Goal: Information Seeking & Learning: Learn about a topic

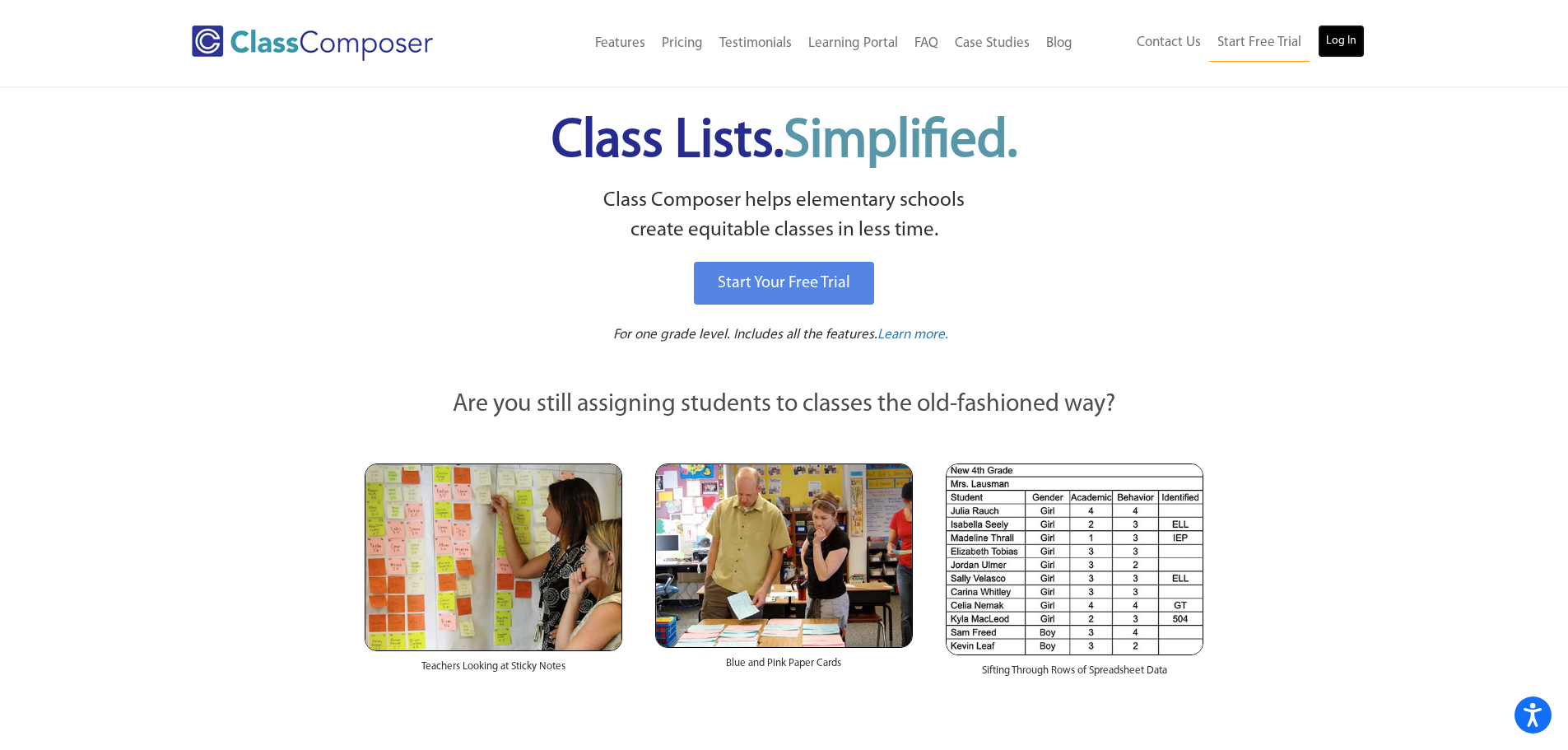
click at [1357, 37] on link "Log In" at bounding box center [1341, 41] width 47 height 33
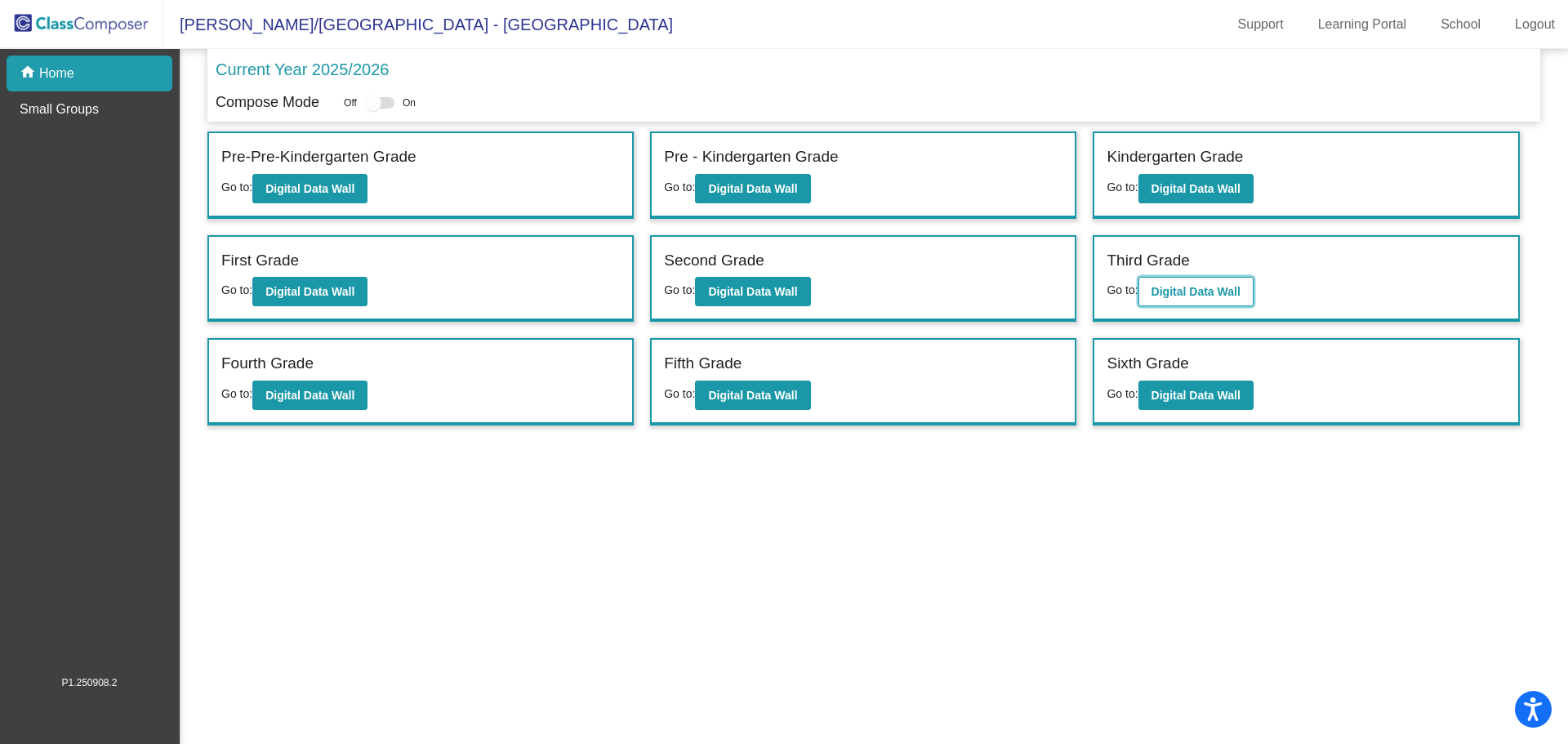
click at [1144, 295] on button "Digital Data Wall" at bounding box center [1196, 291] width 115 height 29
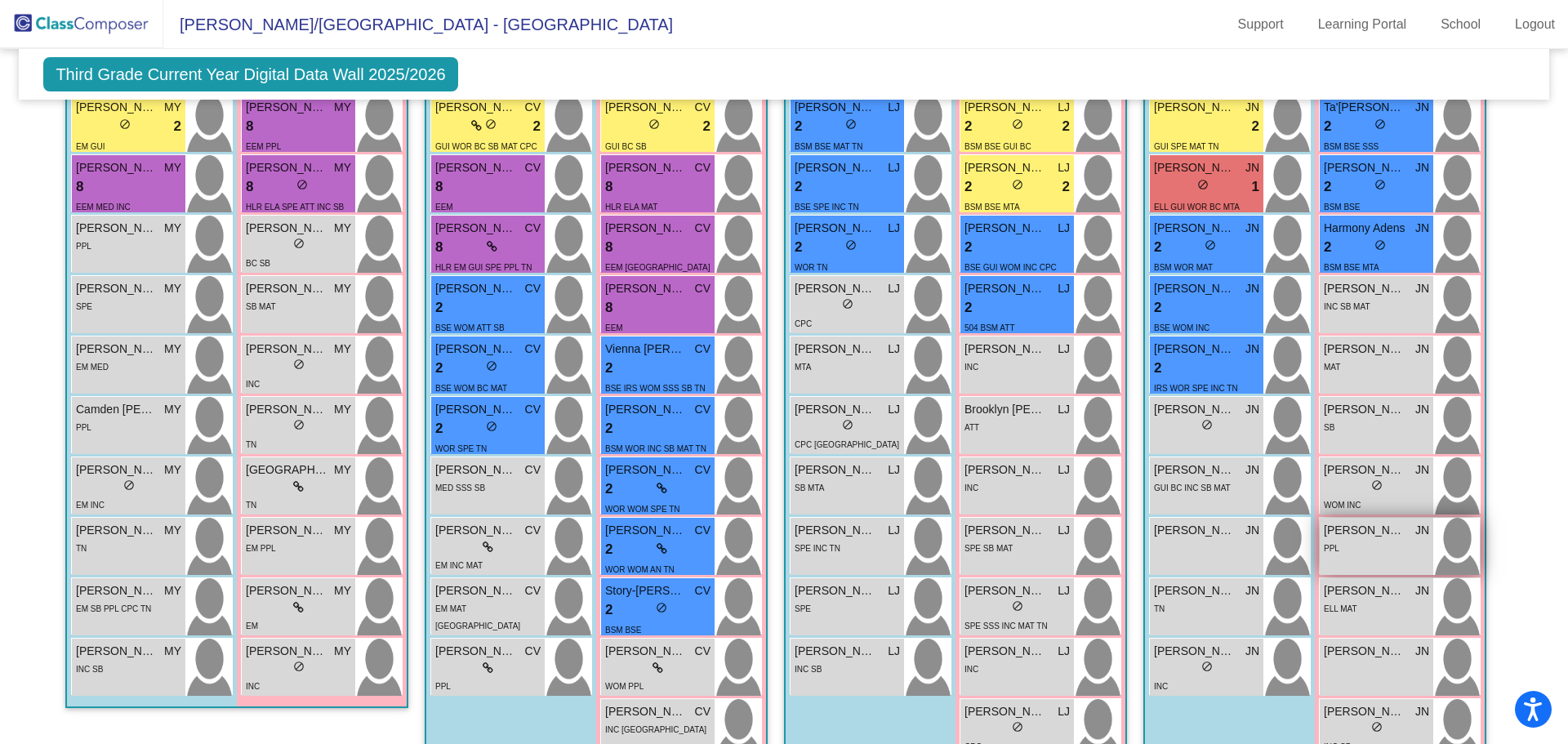
scroll to position [1388, 0]
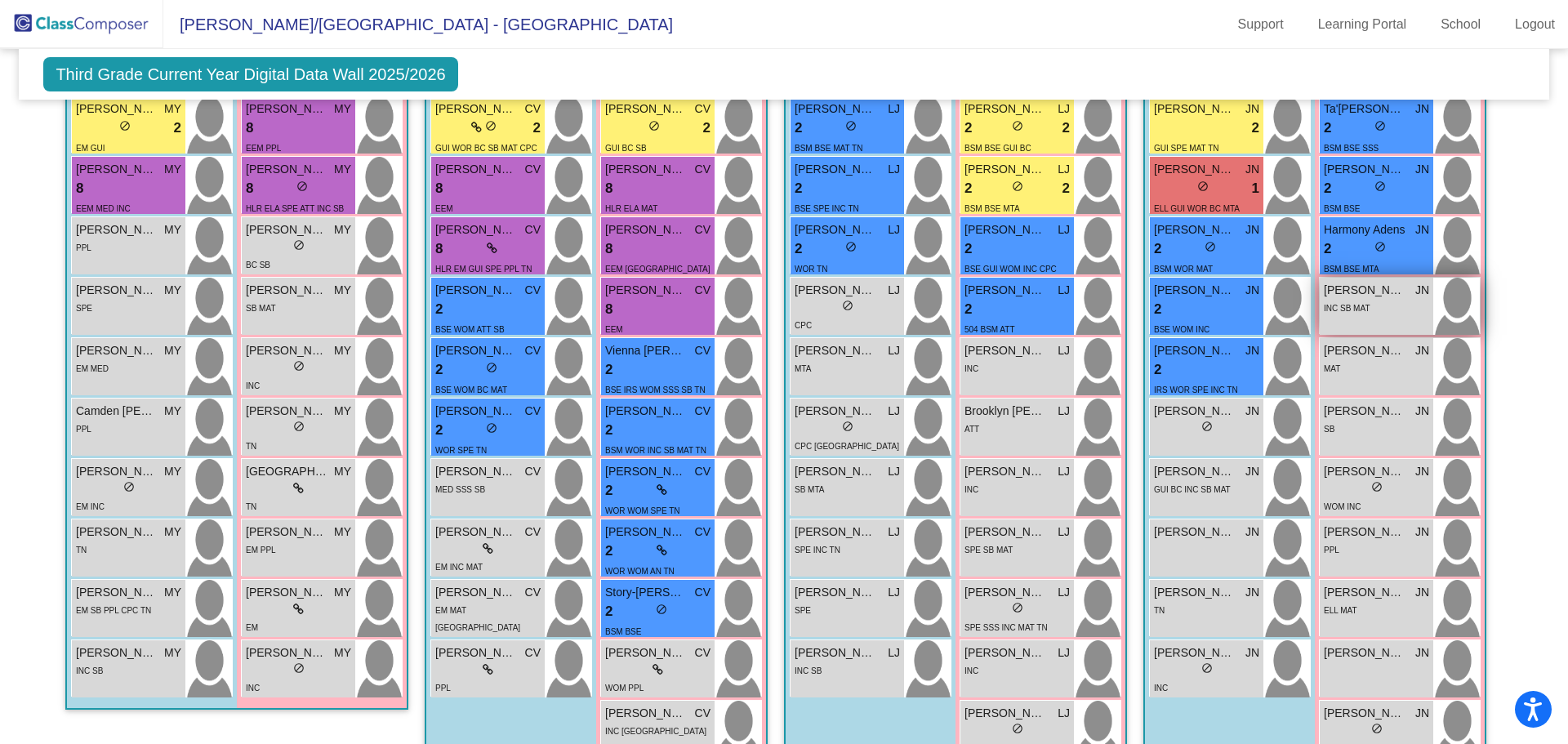
click at [1375, 315] on div "INC SB MAT" at bounding box center [1376, 307] width 105 height 17
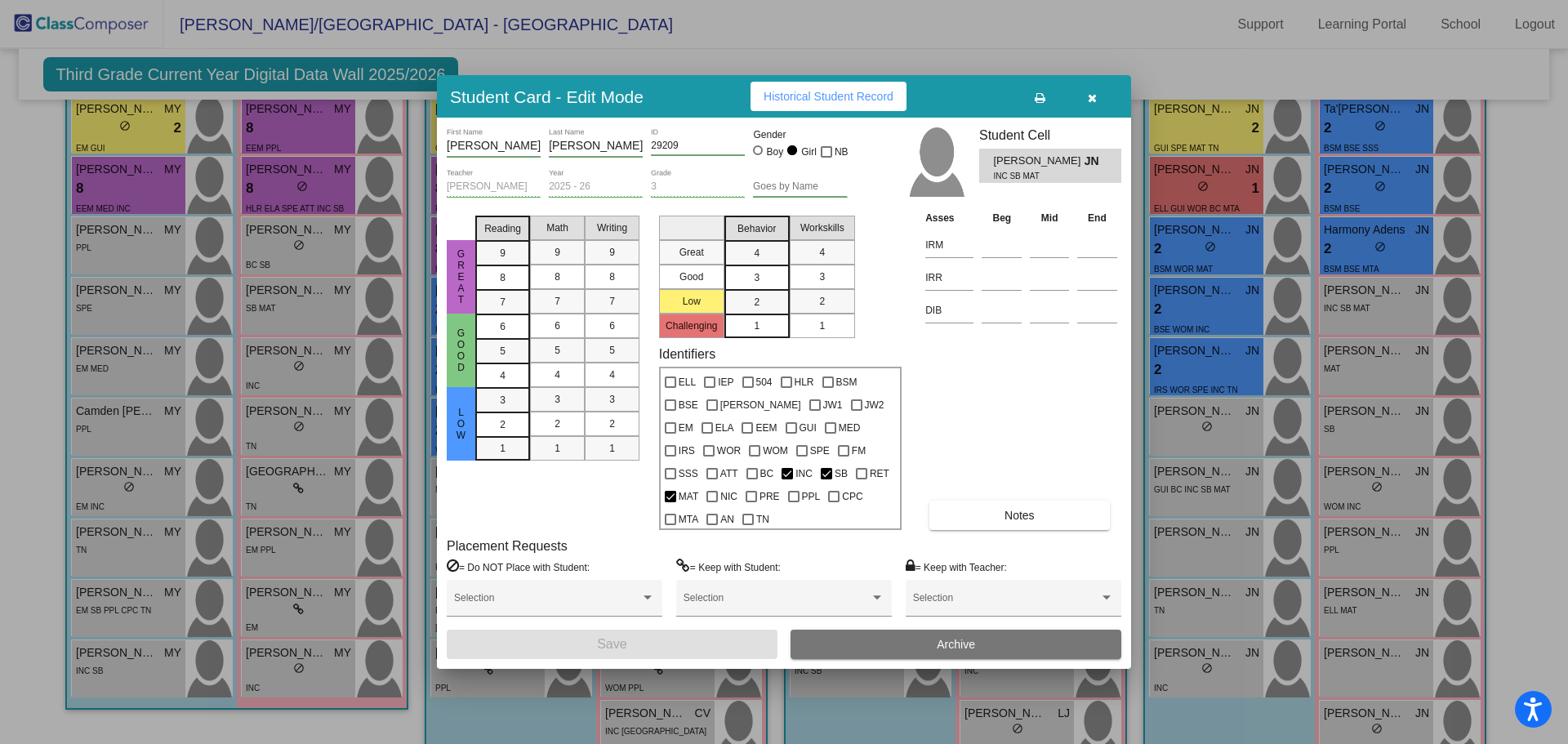
click at [854, 95] on span "Historical Student Record" at bounding box center [828, 96] width 130 height 13
click at [1091, 95] on icon "button" at bounding box center [1092, 98] width 9 height 12
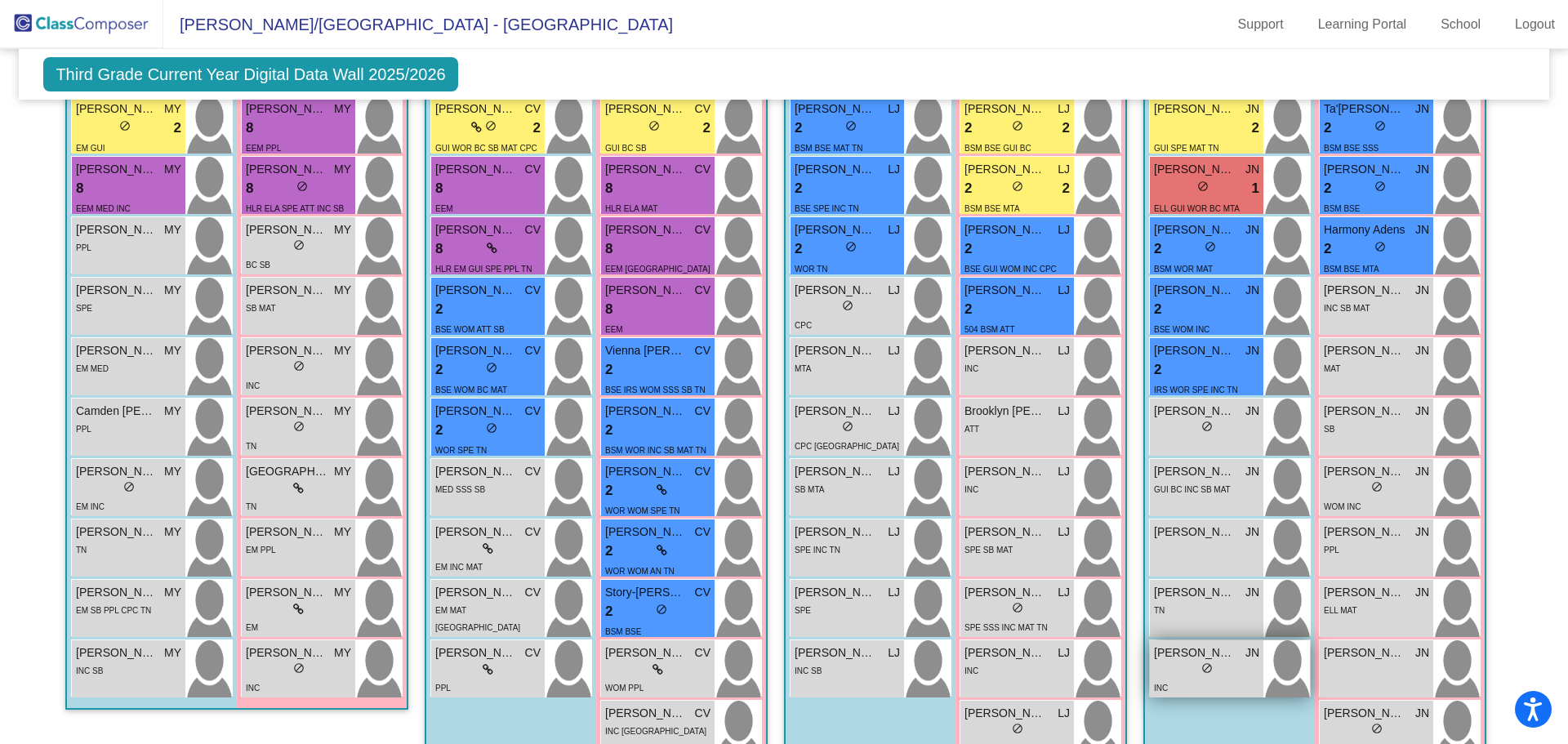
click at [1163, 675] on div "lock do_not_disturb_alt" at bounding box center [1206, 670] width 105 height 17
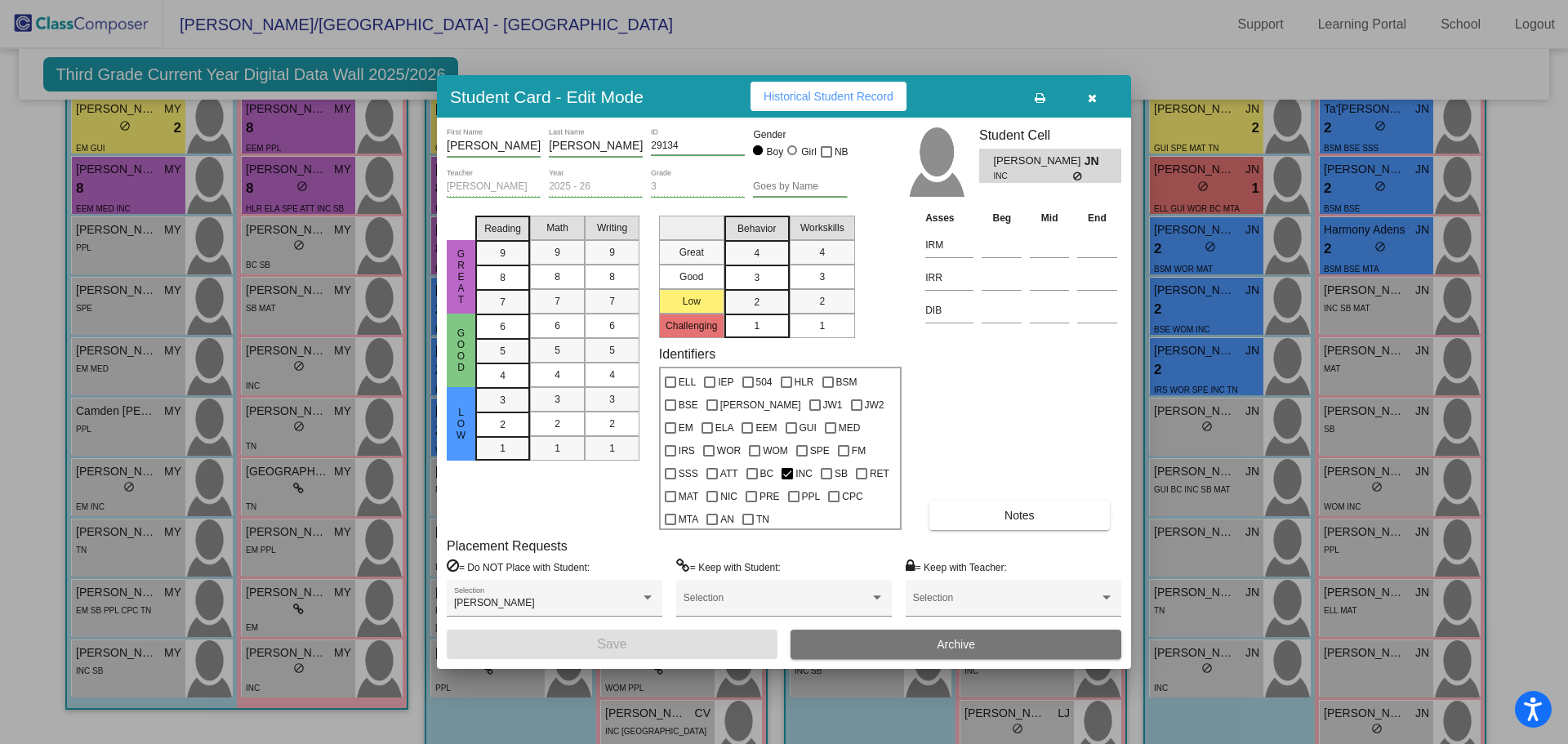
click at [824, 104] on button "Historical Student Record" at bounding box center [828, 96] width 156 height 29
click at [1095, 94] on icon "button" at bounding box center [1092, 98] width 9 height 12
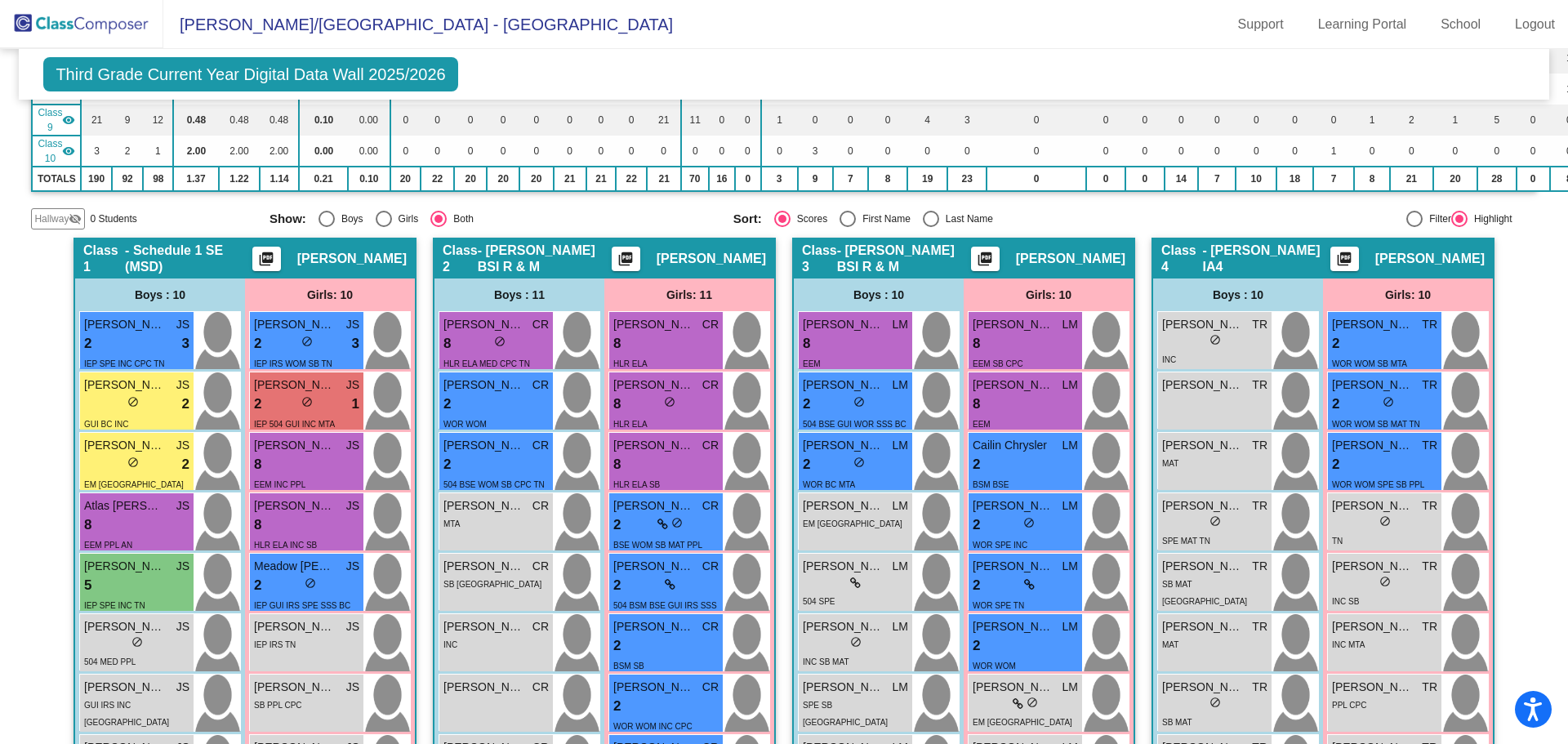
scroll to position [0, 0]
